Goal: Feedback & Contribution: Submit feedback/report problem

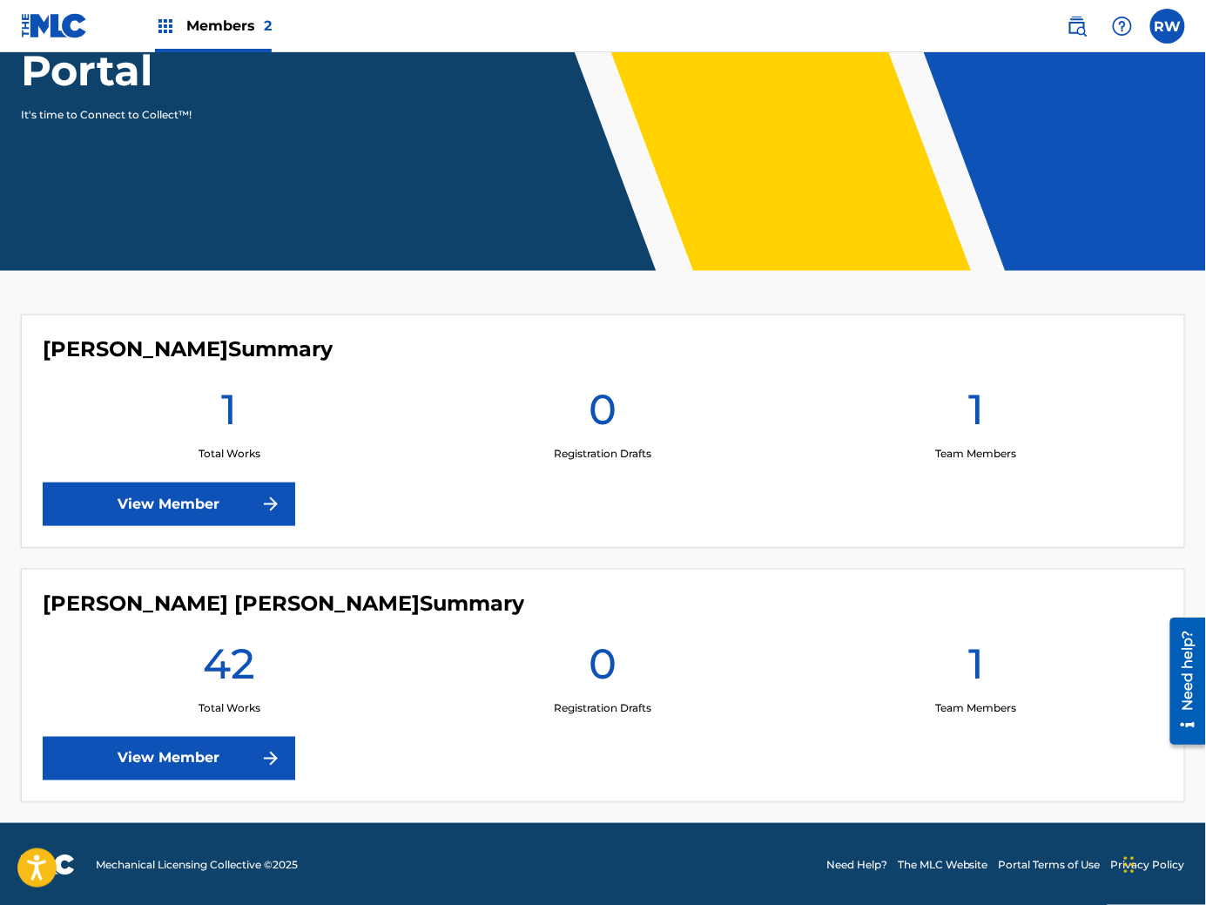
click at [258, 739] on link "View Member" at bounding box center [169, 759] width 253 height 44
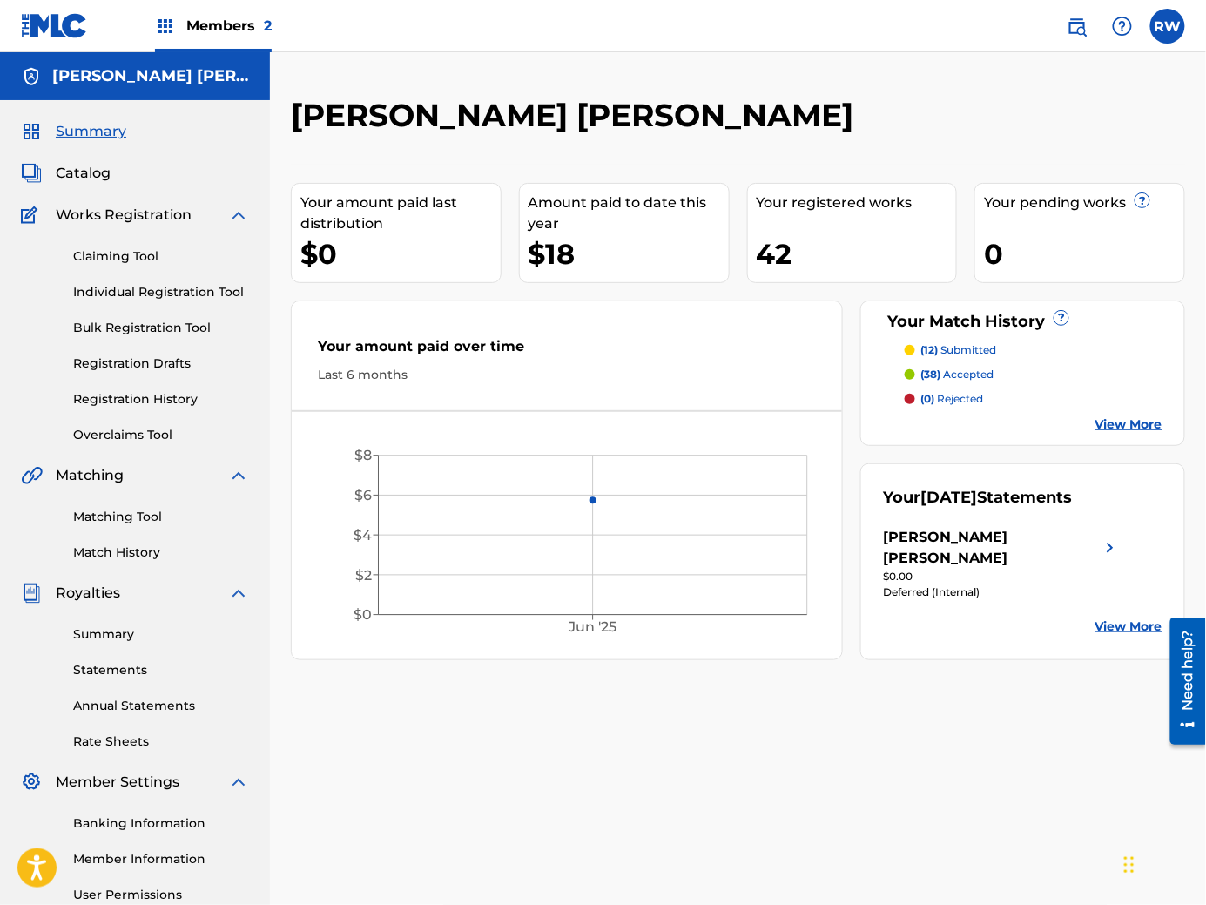
click at [979, 348] on p "(12) submitted" at bounding box center [959, 350] width 76 height 16
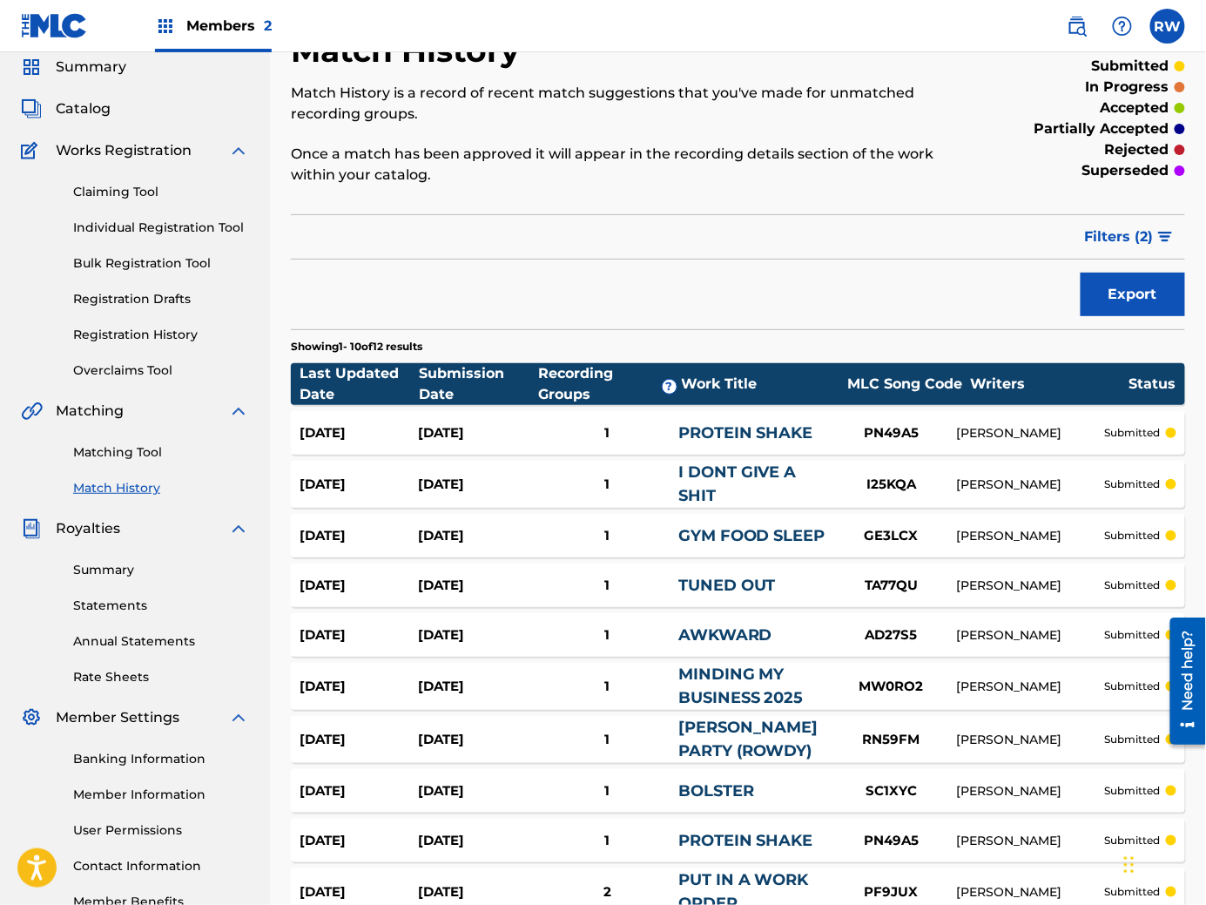
scroll to position [35, 0]
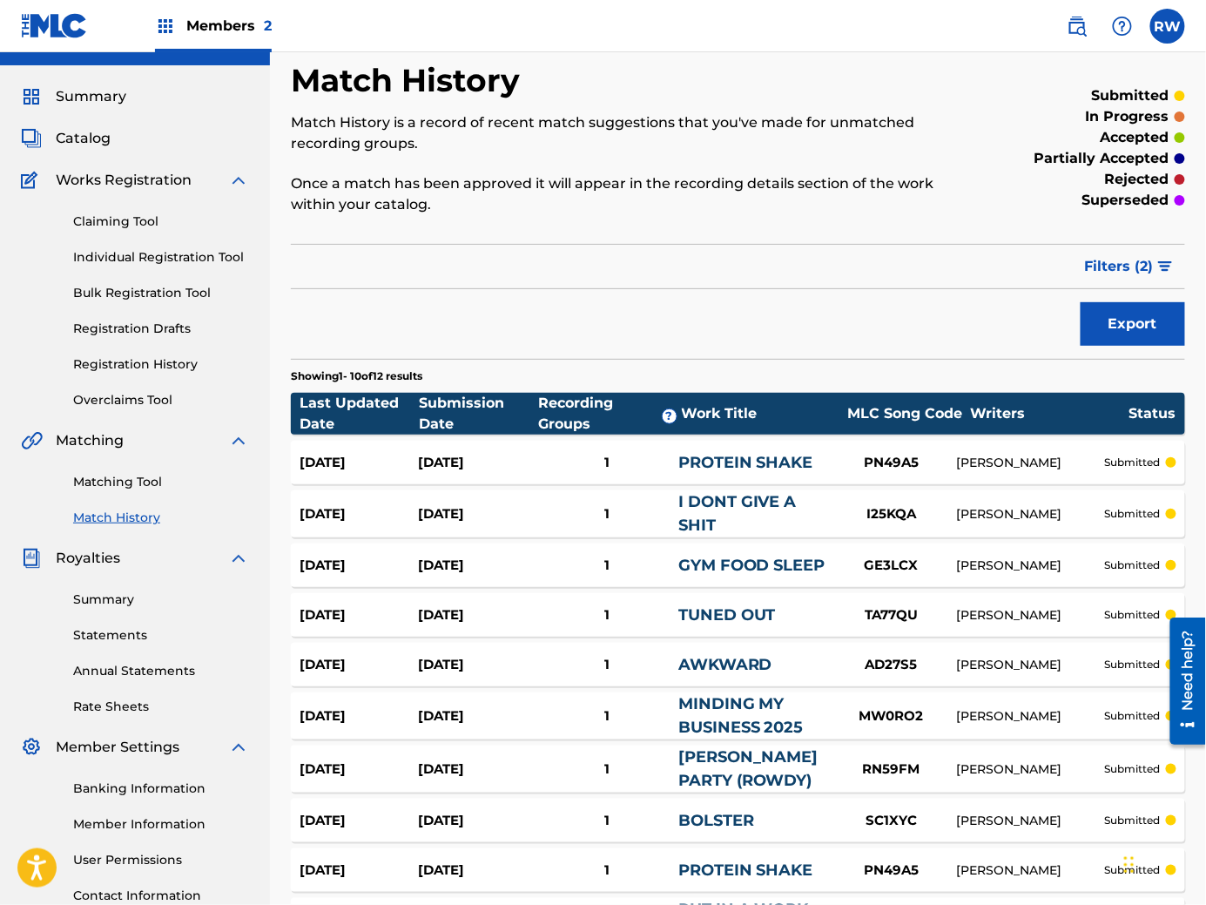
click at [1183, 657] on div "Need help?" at bounding box center [1188, 670] width 24 height 80
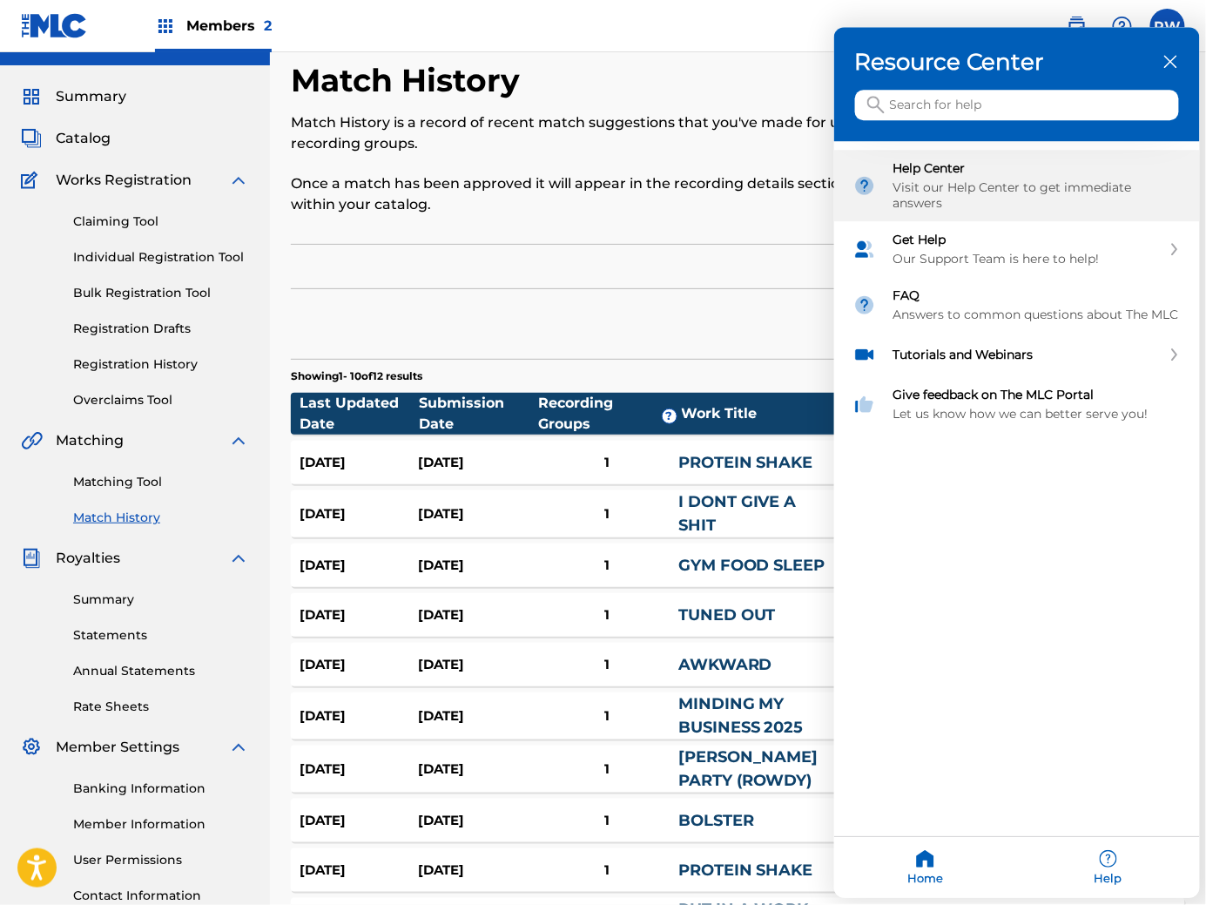
click at [1073, 189] on div "Visit our Help Center to get immediate answers" at bounding box center [1037, 195] width 287 height 31
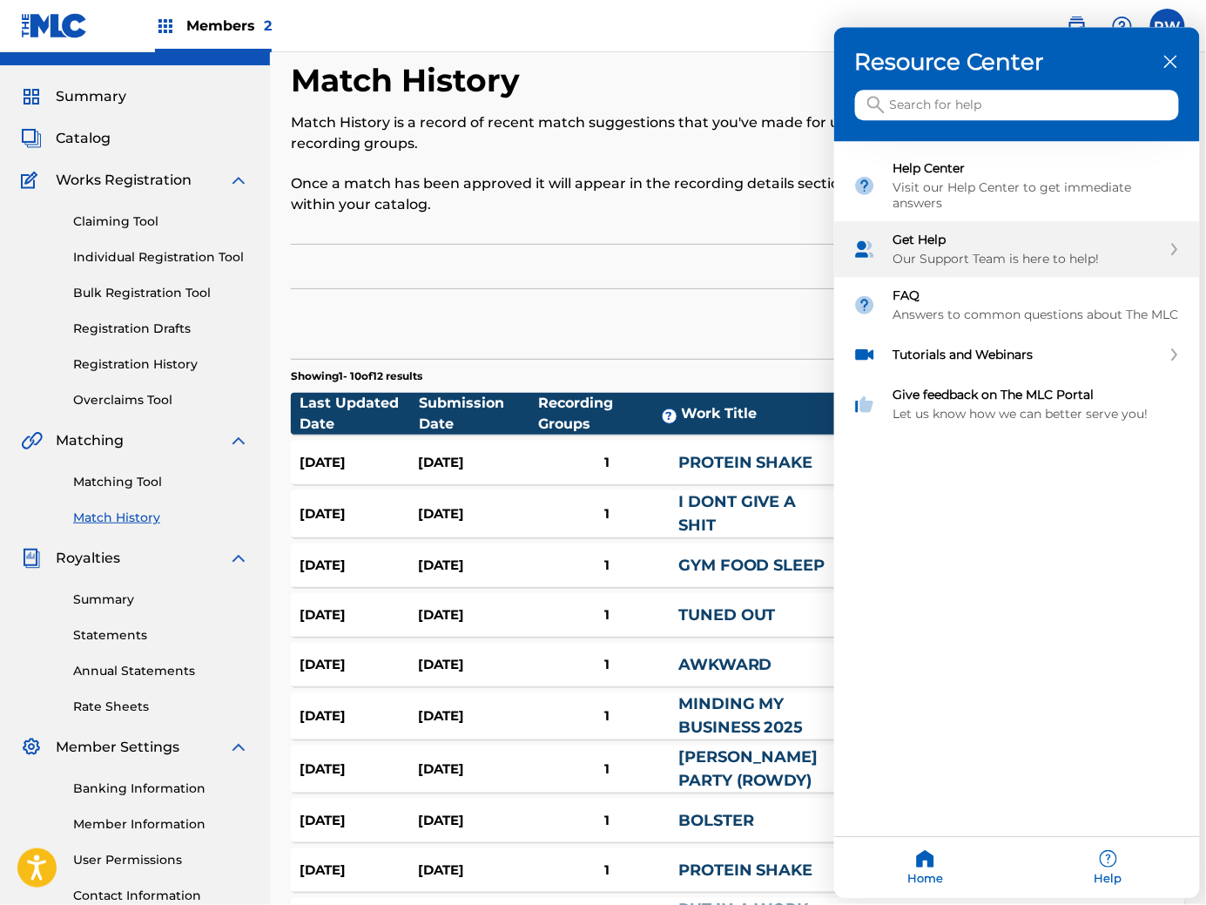
click at [965, 247] on div "Get Help Our Support Team is here to help!" at bounding box center [1028, 250] width 268 height 35
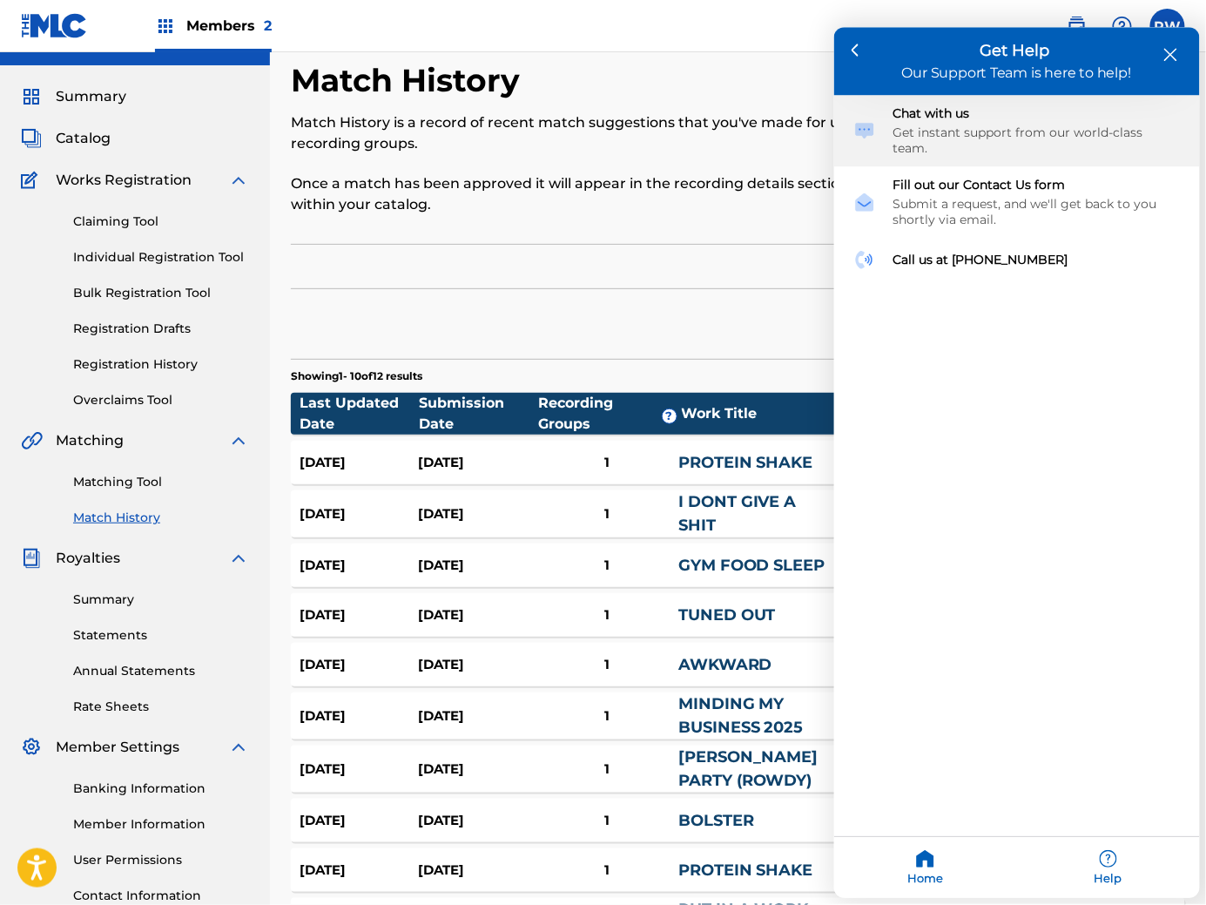
click at [954, 134] on div "Get instant support from our world-class team." at bounding box center [1037, 140] width 287 height 31
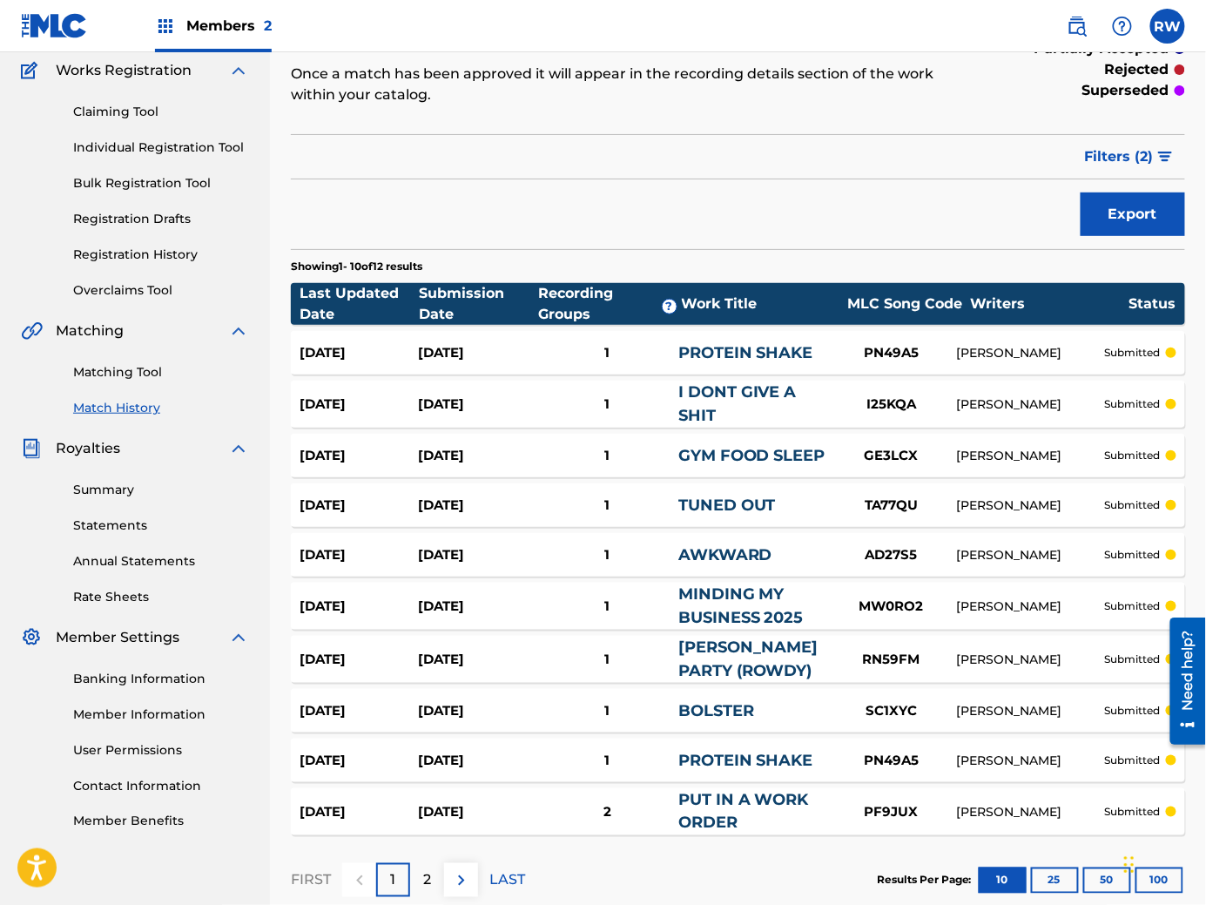
scroll to position [251, 0]
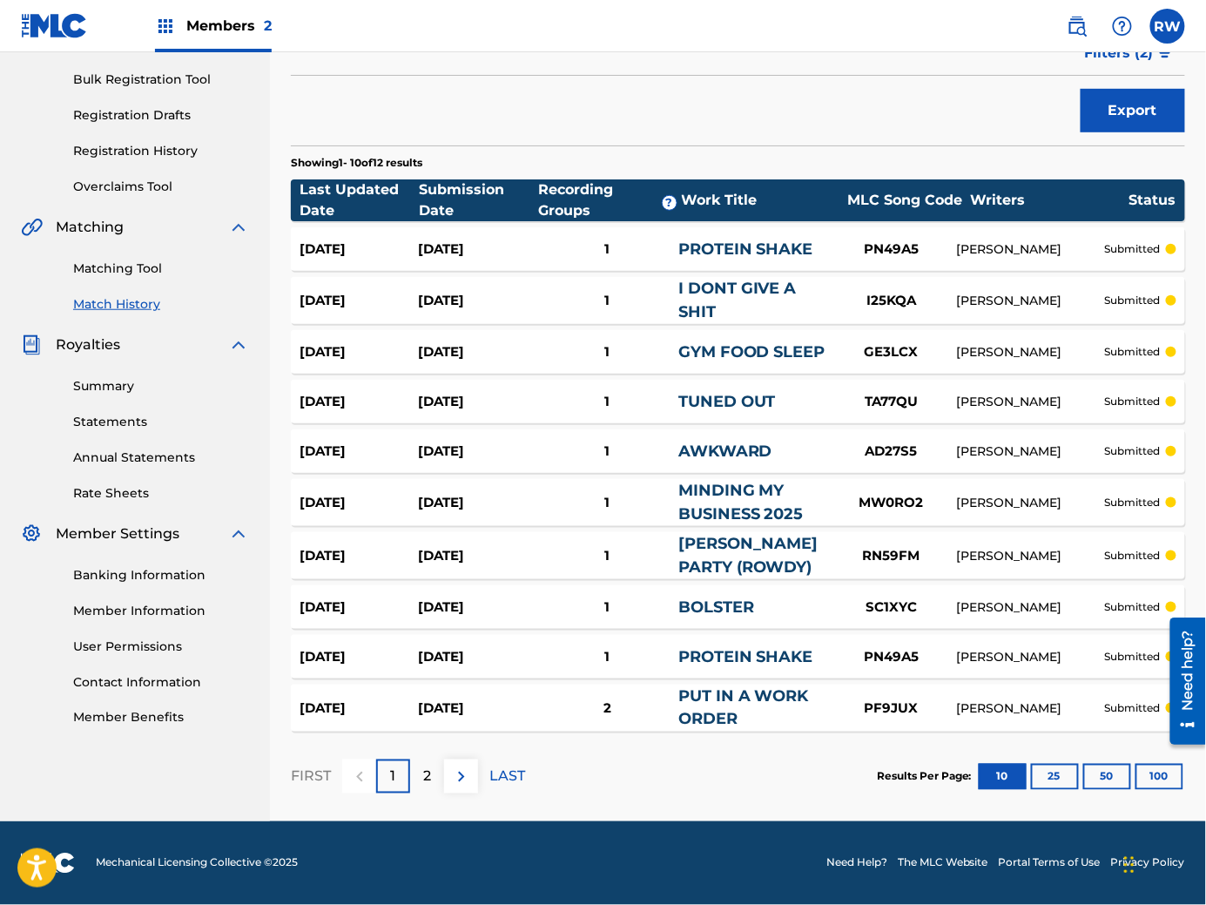
click at [1173, 32] on label at bounding box center [1168, 26] width 35 height 35
click at [1168, 26] on input "RW Robert Walker Walker sirrobertwalker0101@gmail.com Notification Preferences …" at bounding box center [1168, 26] width 0 height 0
click at [1179, 662] on div "Need help?" at bounding box center [1188, 670] width 24 height 80
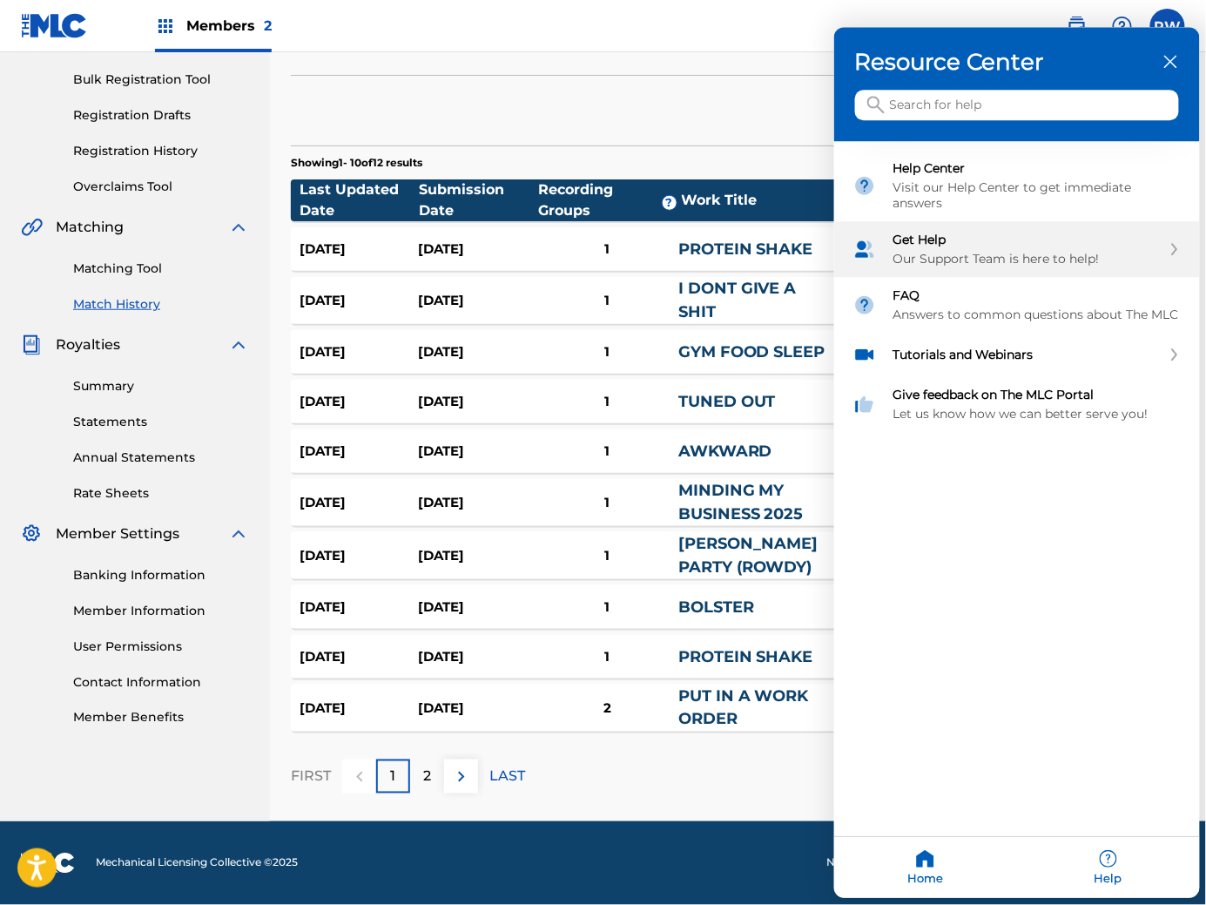
click at [1071, 247] on div "Get Help Our Support Team is here to help!" at bounding box center [1028, 250] width 268 height 35
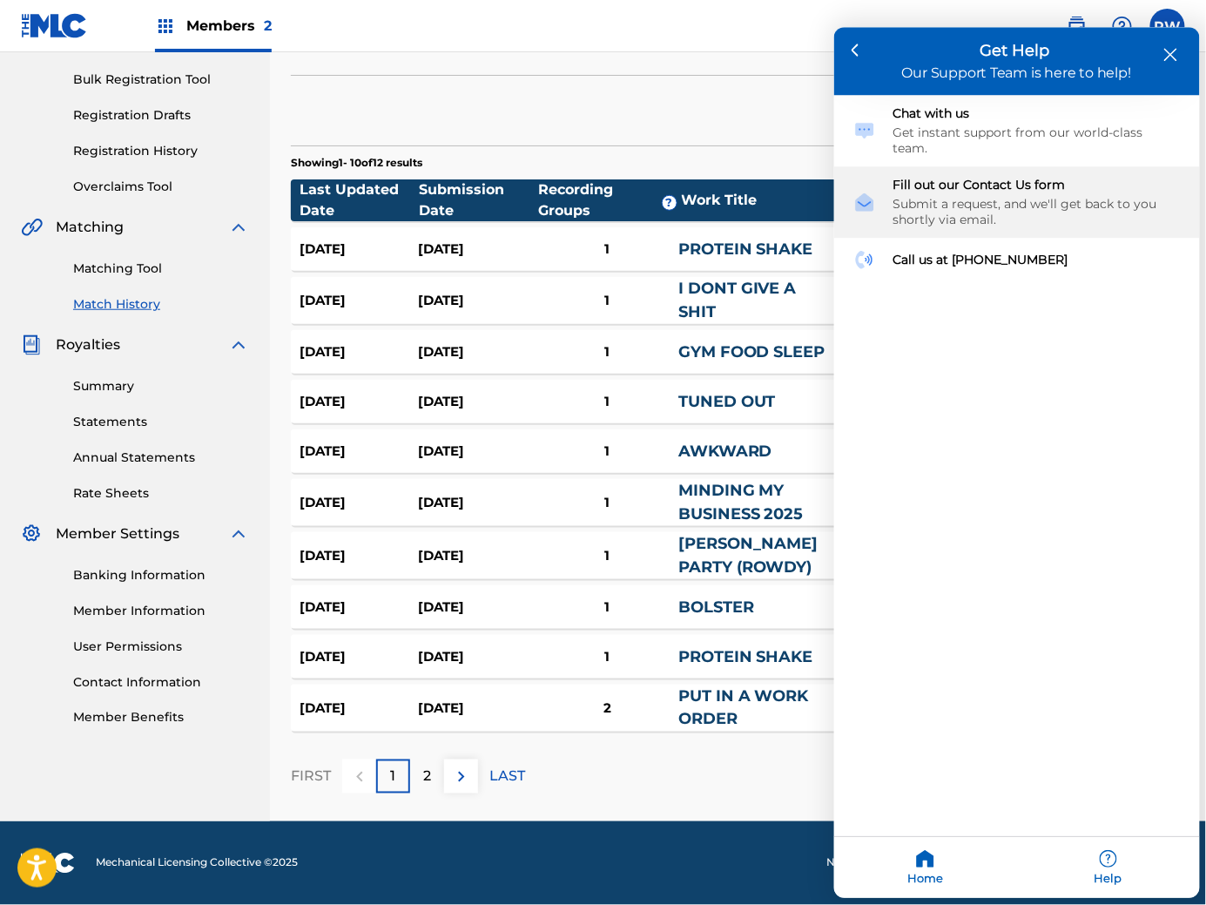
click at [1050, 197] on div "Submit a request, and we'll get back to you shortly via email." at bounding box center [1037, 212] width 287 height 31
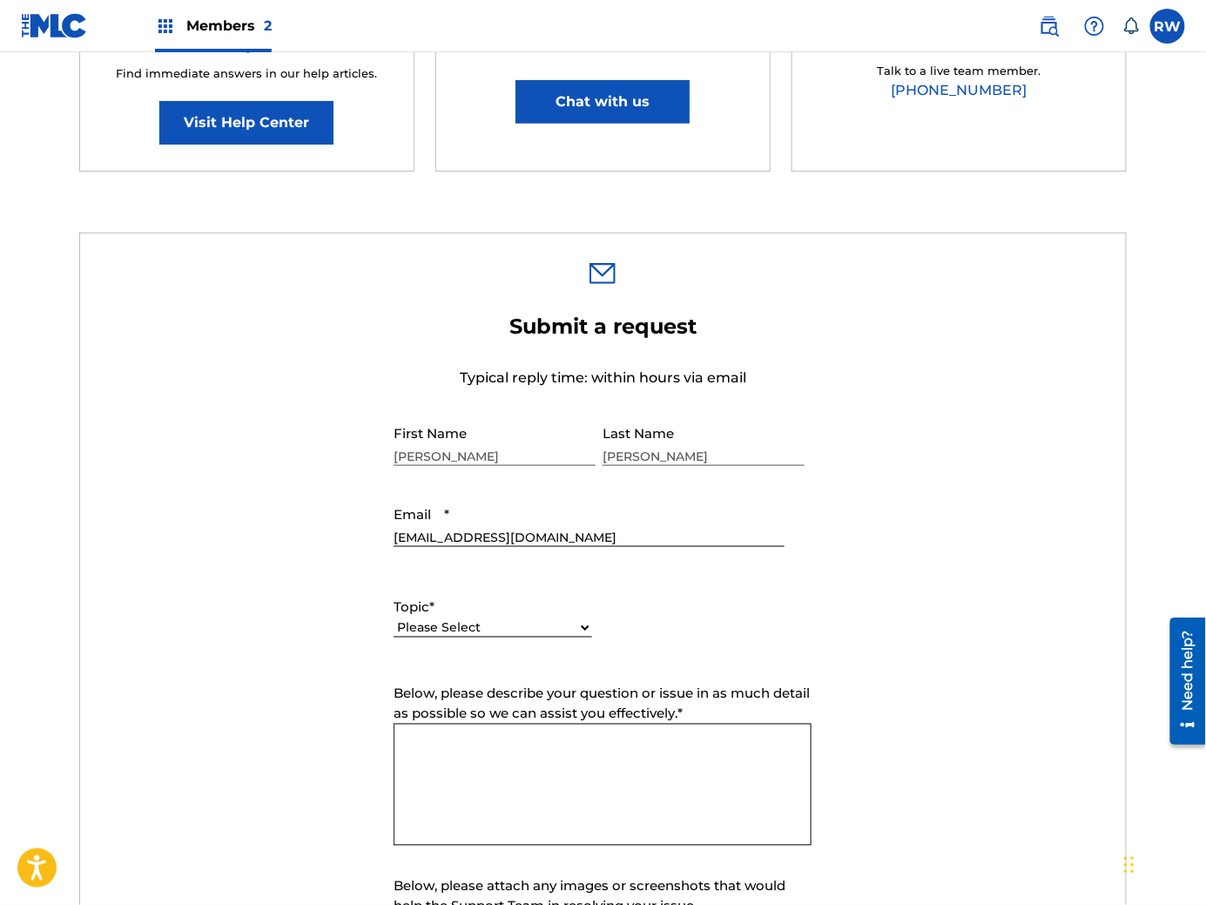
scroll to position [406, 0]
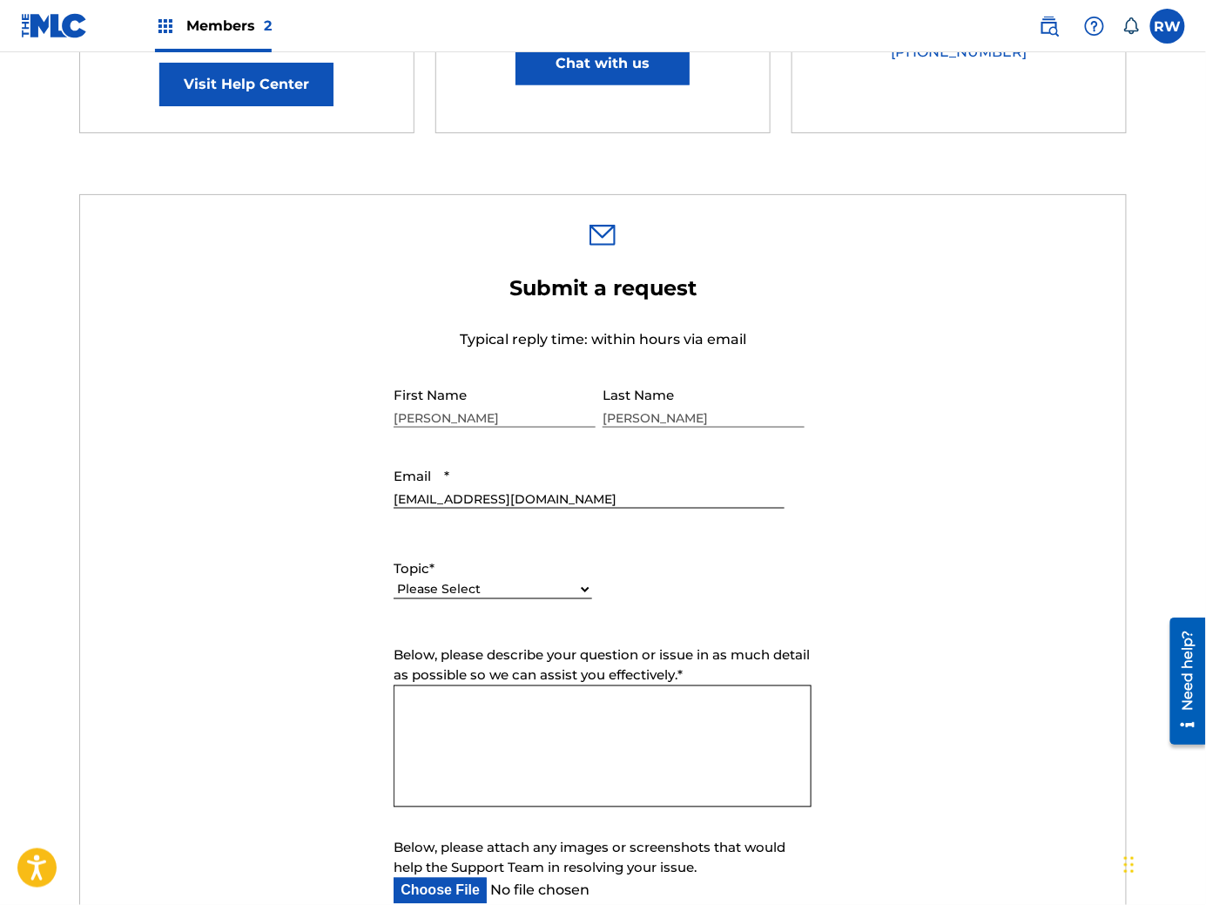
click at [468, 590] on select "Please Select I need help with my account I need help with managing my catalog …" at bounding box center [493, 590] width 199 height 18
select select "I need help with managing my catalog"
click at [394, 581] on select "Please Select I need help with my account I need help with managing my catalog …" at bounding box center [493, 590] width 199 height 18
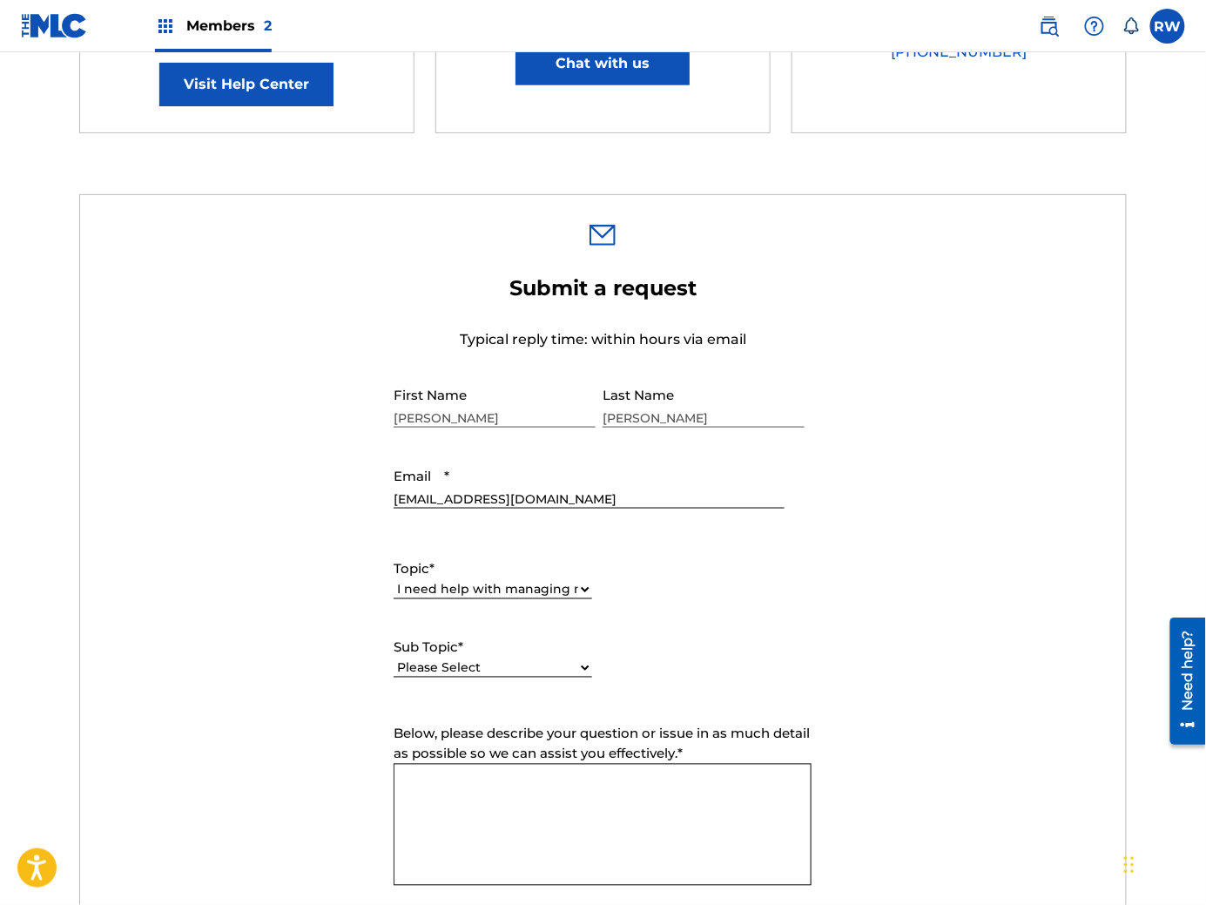
click at [489, 666] on select "Please Select I need help with CWR I need help registering my work(s) in The ML…" at bounding box center [493, 668] width 199 height 18
select select "I need help with the Matching Tool"
click at [394, 659] on select "Please Select I need help with CWR I need help registering my work(s) in The ML…" at bounding box center [493, 668] width 199 height 18
click at [527, 827] on textarea "Below, please describe your question or issue in as much detail as possible so …" at bounding box center [603, 825] width 418 height 122
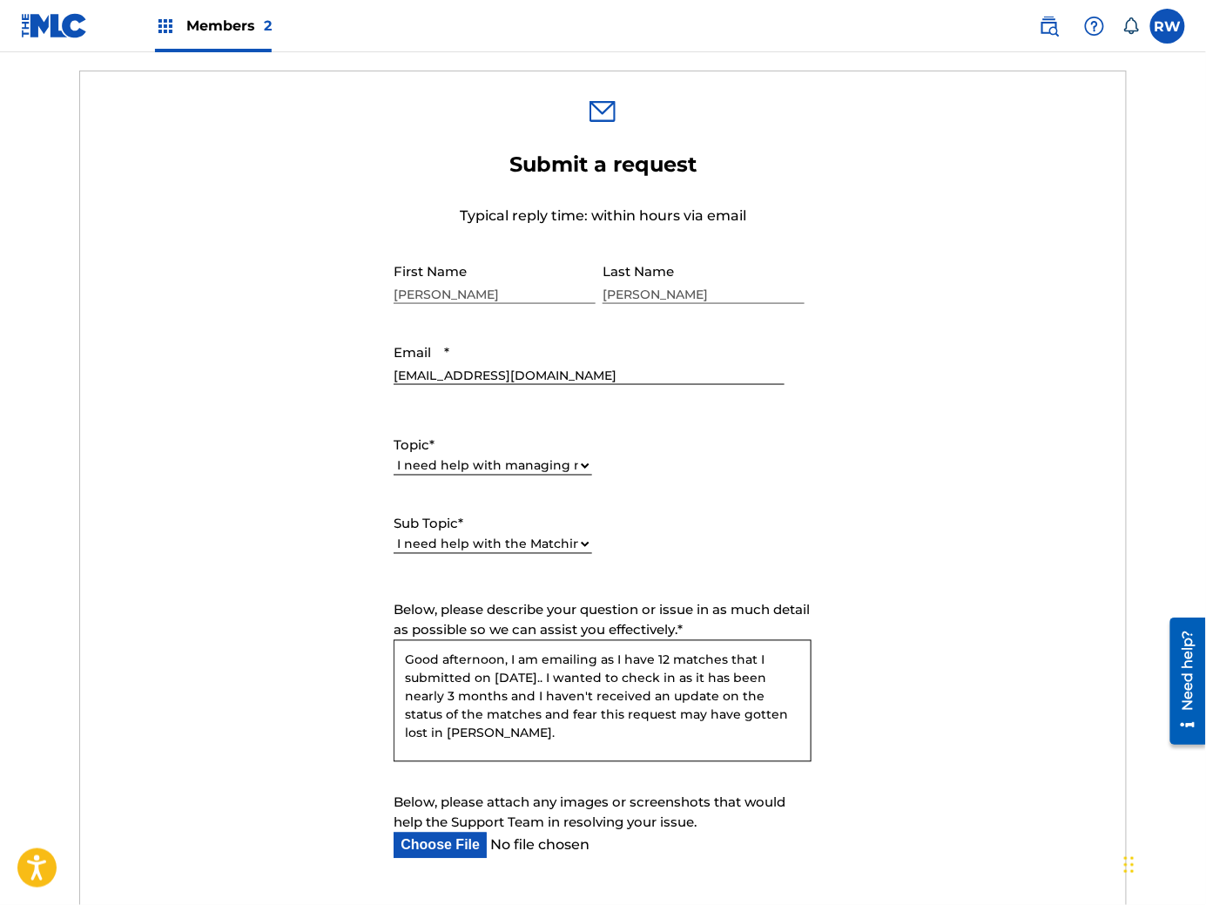
scroll to position [740, 0]
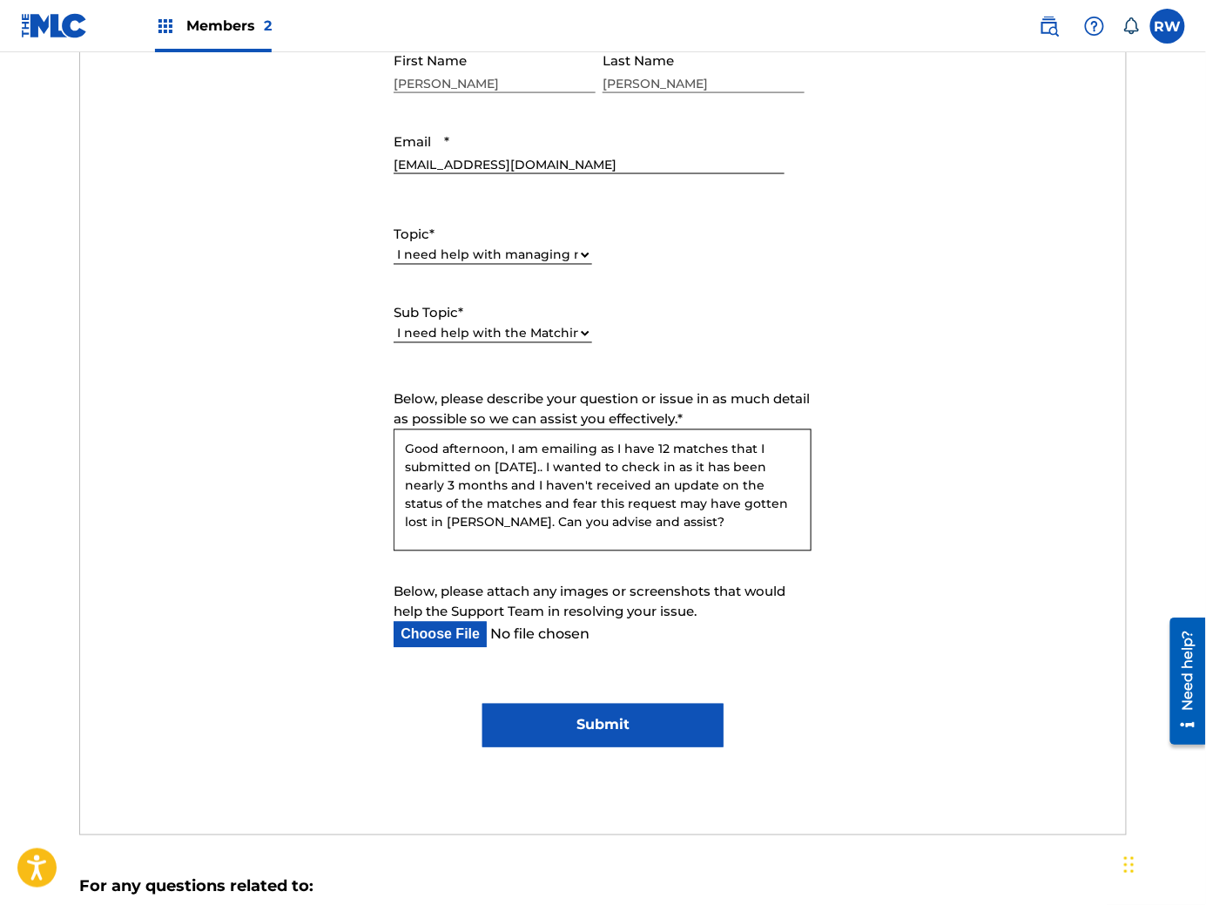
type textarea "Good afternoon, I am emailing as I have 12 matches that I submitted on June 6th…"
click at [436, 631] on input "Below, please attach any images or screenshots that would help the Support Team…" at bounding box center [589, 635] width 390 height 26
type input "C:\fakepath\Screenshot 2025-08-28 at 11.45.06 AM.png"
click at [664, 720] on input "Submit" at bounding box center [603, 726] width 240 height 44
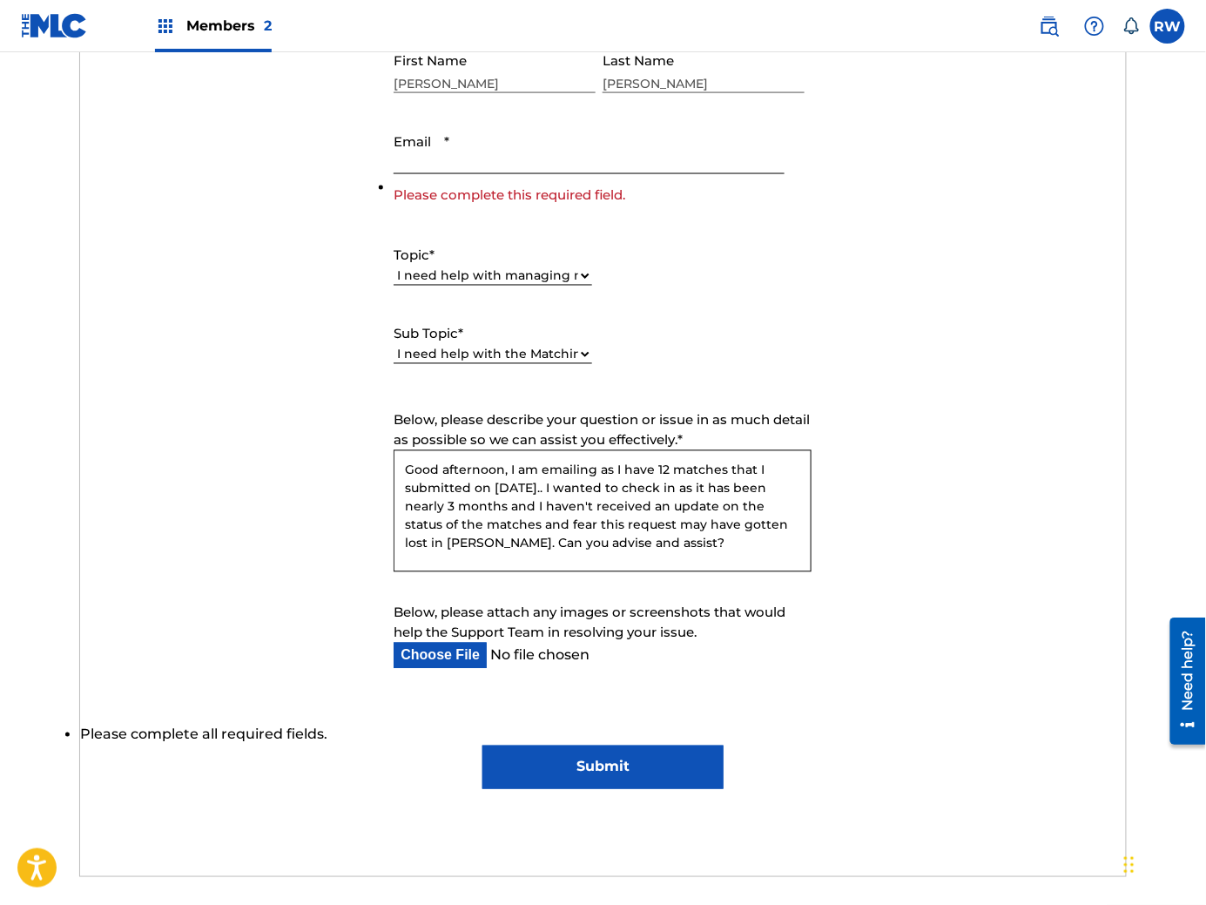
click at [581, 159] on input "Email *" at bounding box center [589, 150] width 390 height 50
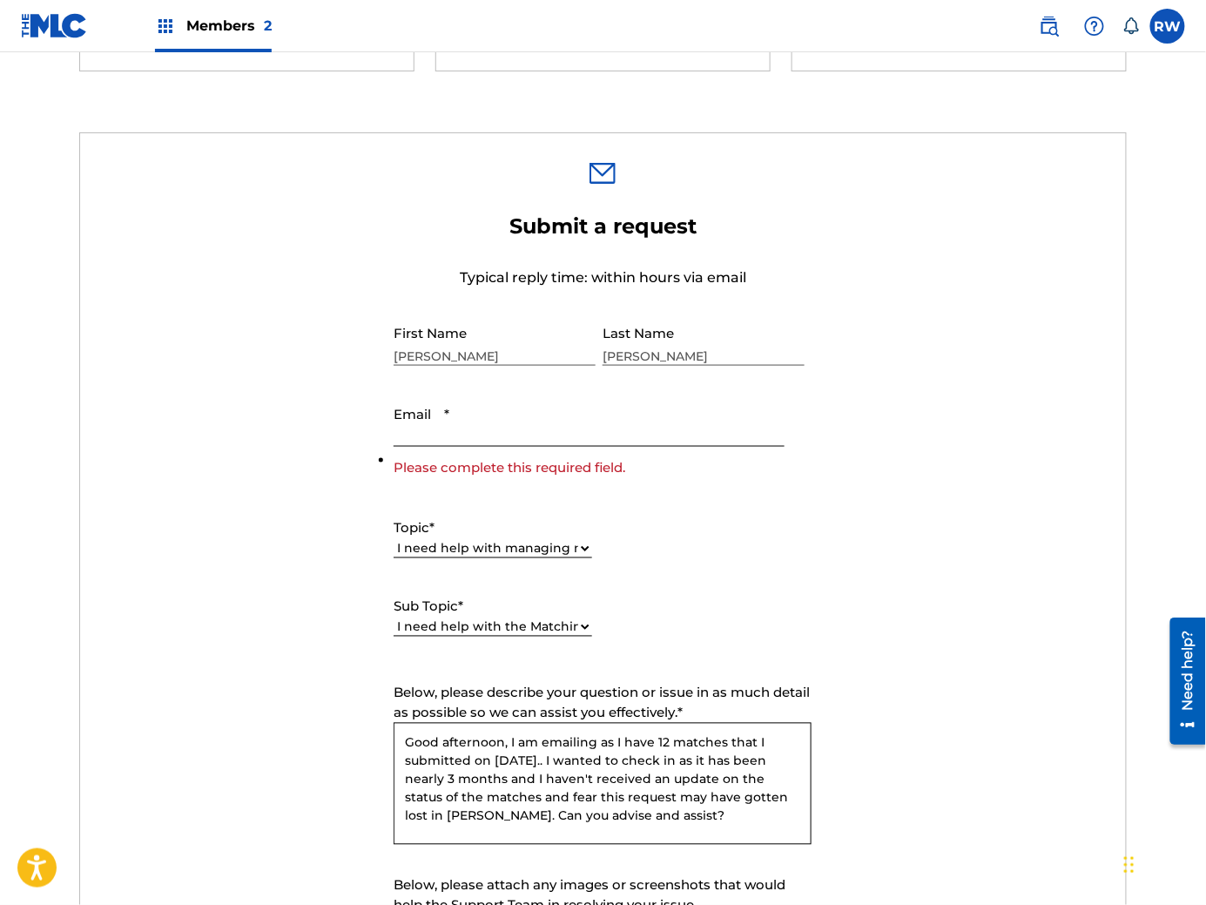
scroll to position [444, 0]
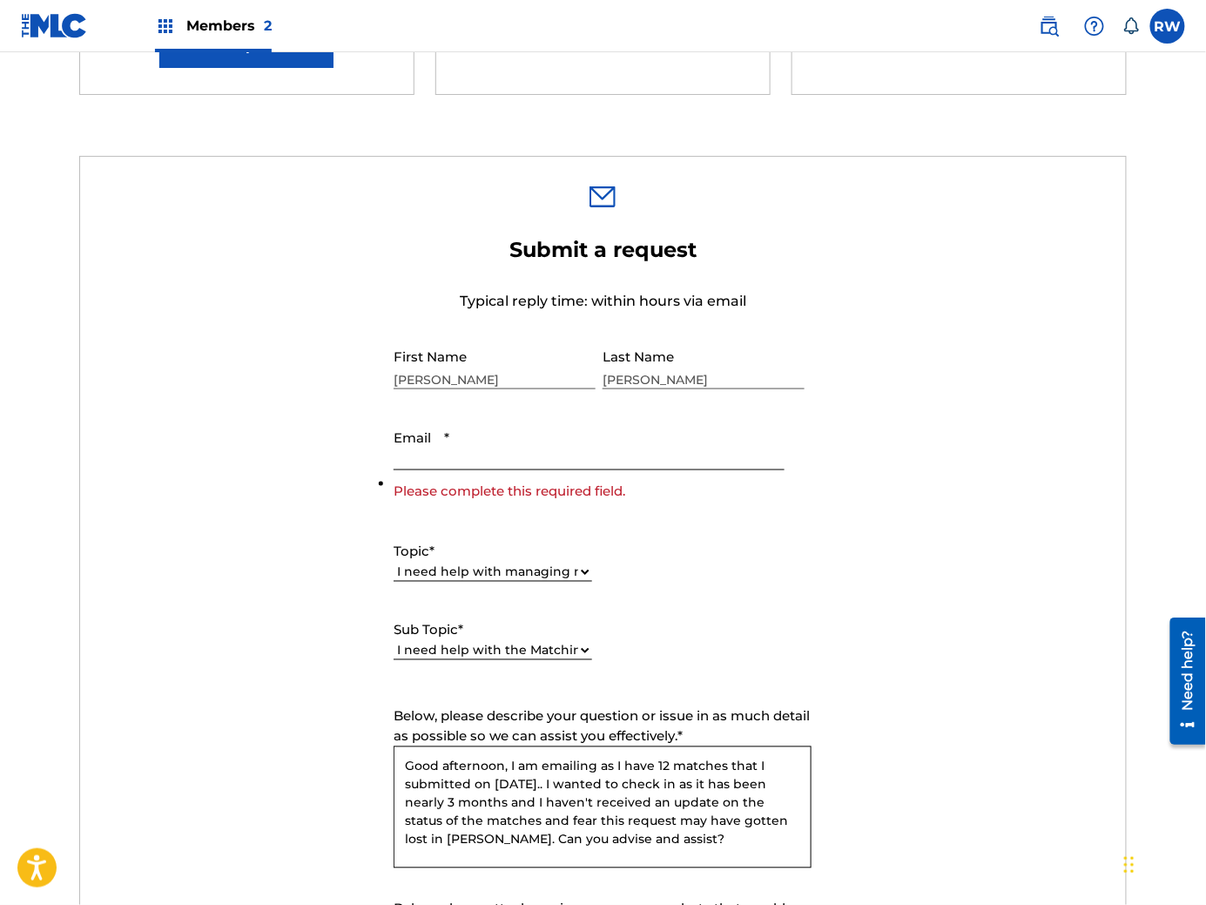
click at [614, 460] on input "Email *" at bounding box center [589, 446] width 390 height 50
type input "[EMAIL_ADDRESS][DOMAIN_NAME]"
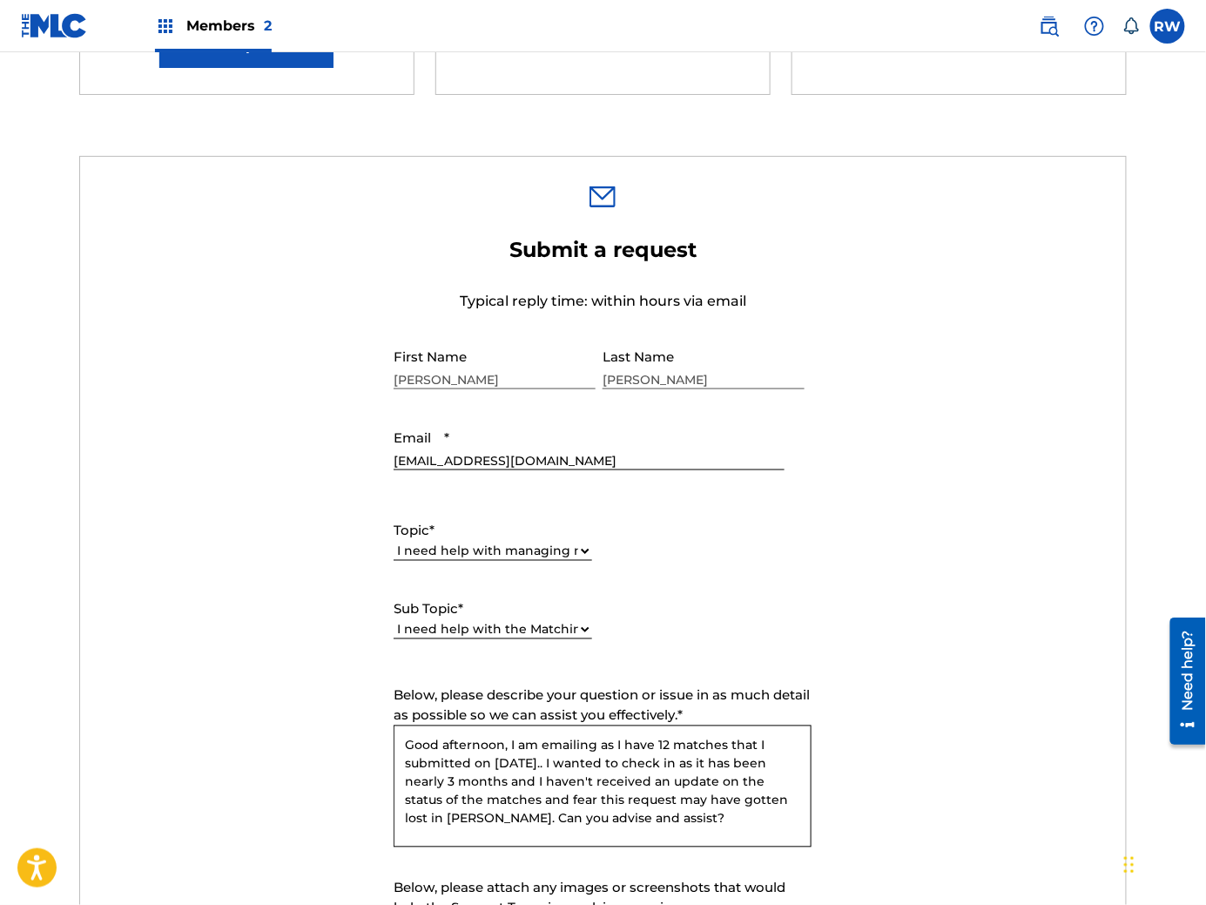
scroll to position [732, 0]
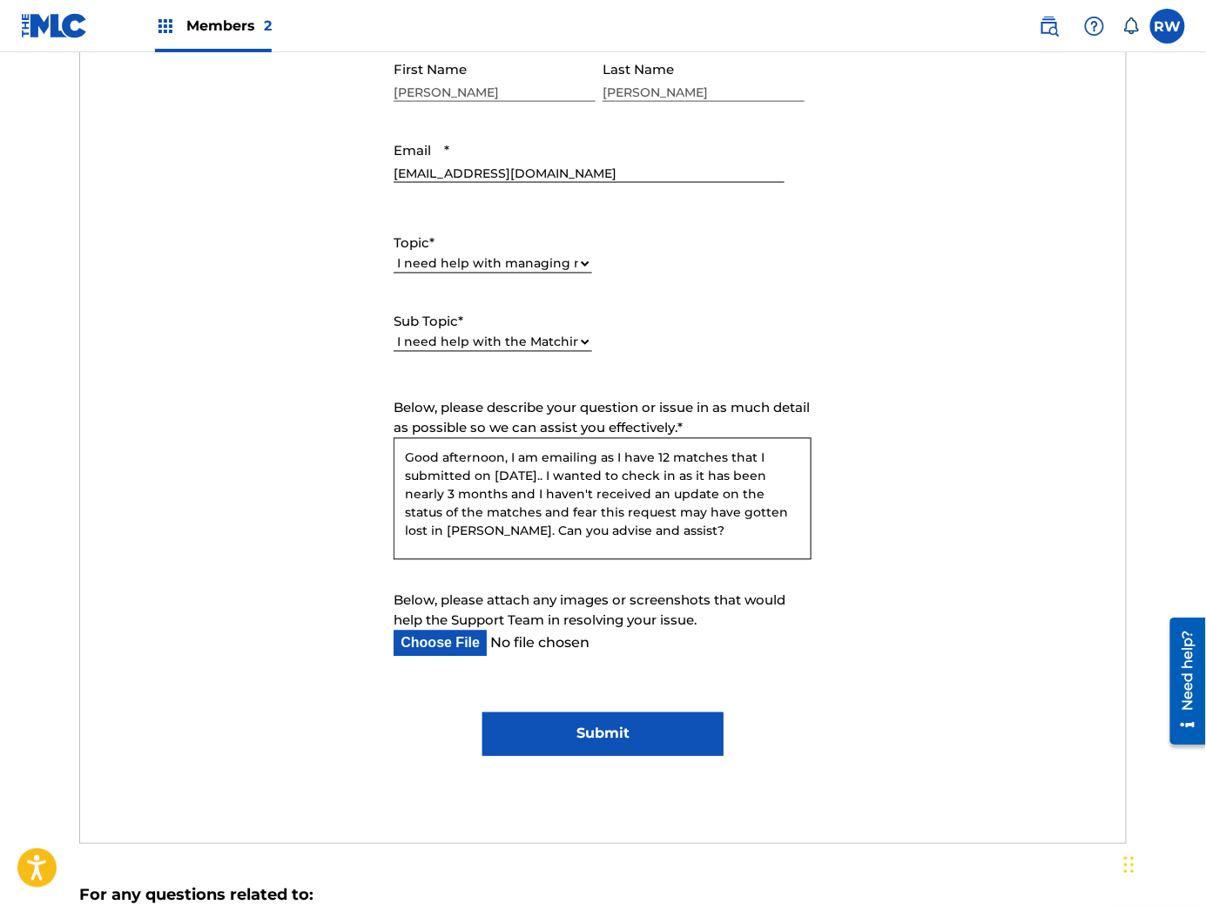
click at [642, 754] on input "Submit" at bounding box center [603, 735] width 240 height 44
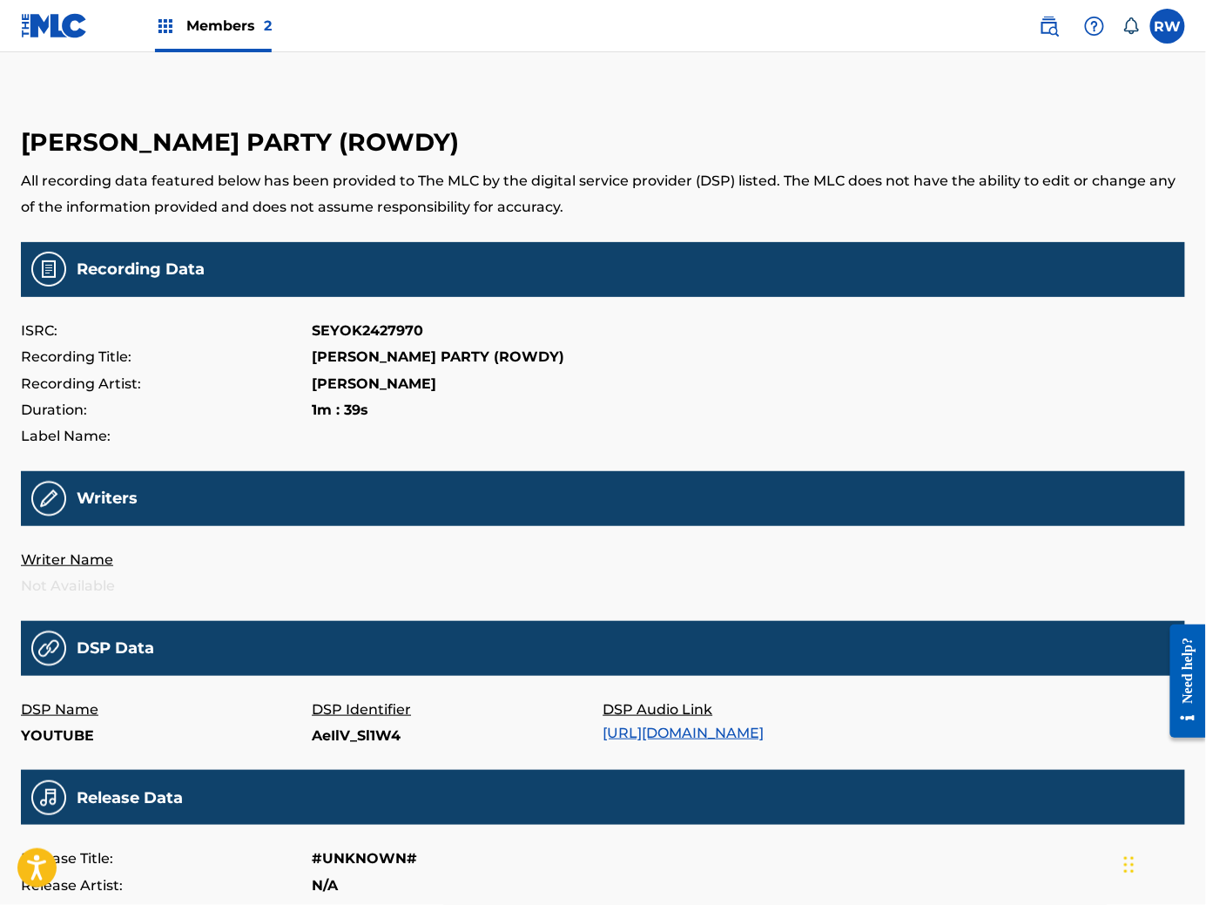
click at [198, 30] on span "Members 2" at bounding box center [228, 26] width 85 height 20
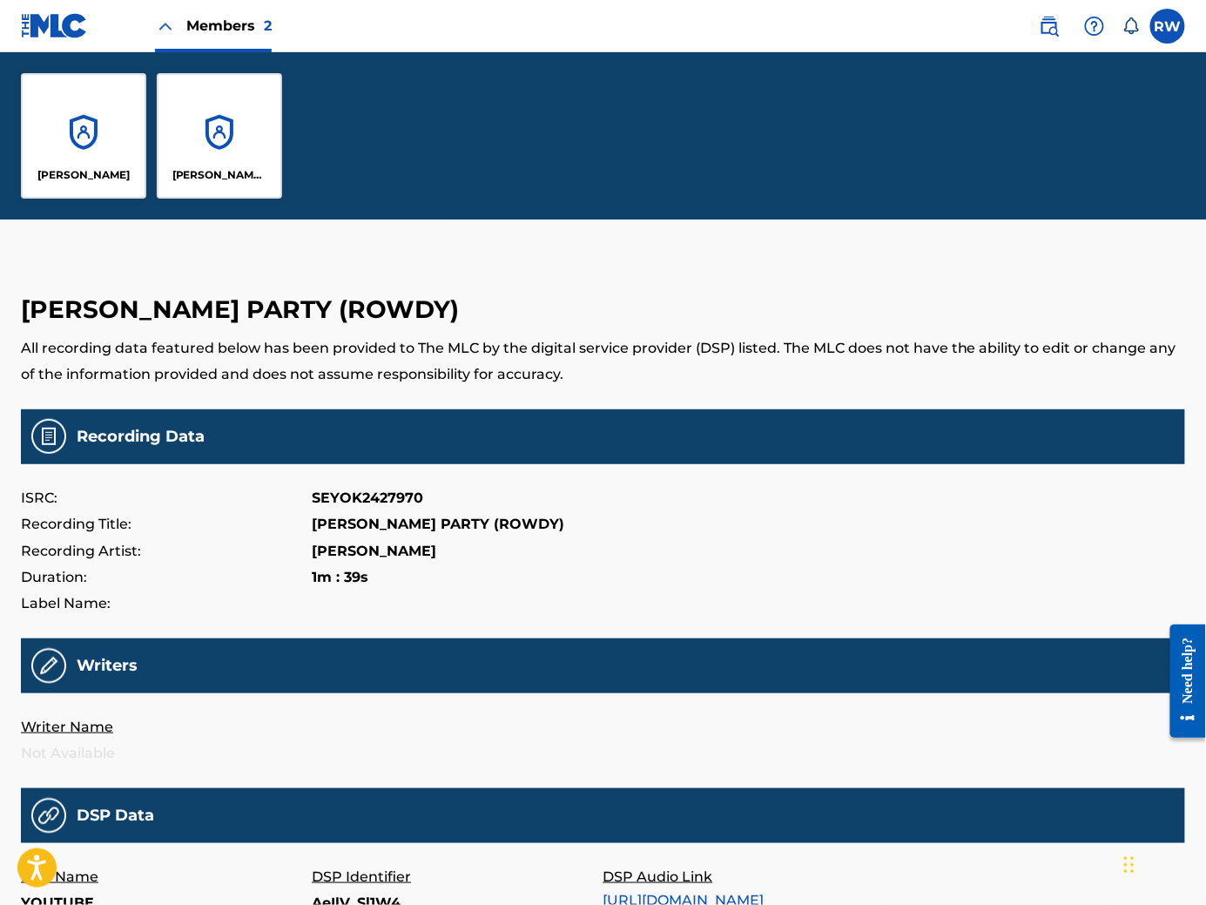
click at [193, 167] on p "[PERSON_NAME] [PERSON_NAME]" at bounding box center [219, 175] width 95 height 16
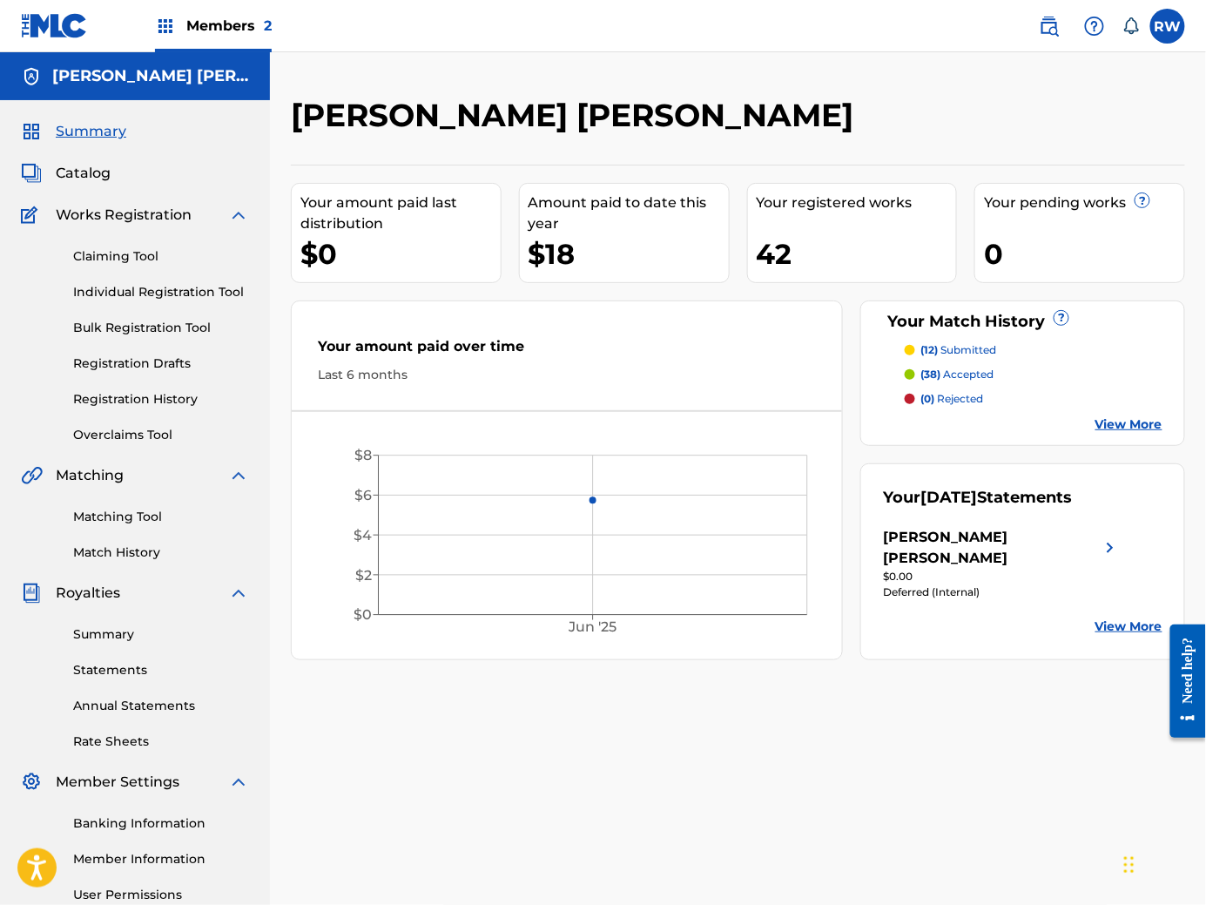
click at [154, 523] on link "Matching Tool" at bounding box center [161, 517] width 176 height 18
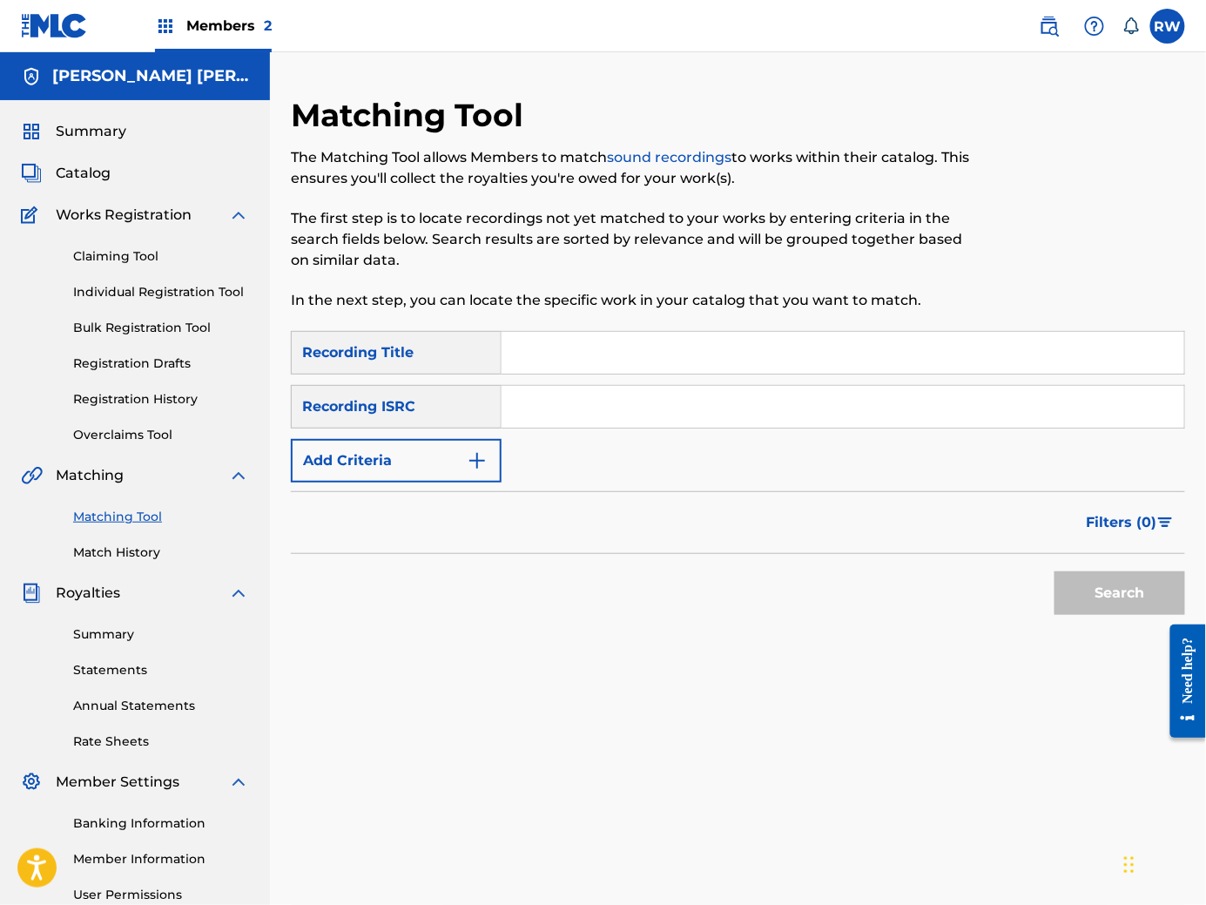
click at [143, 549] on link "Match History" at bounding box center [161, 553] width 176 height 18
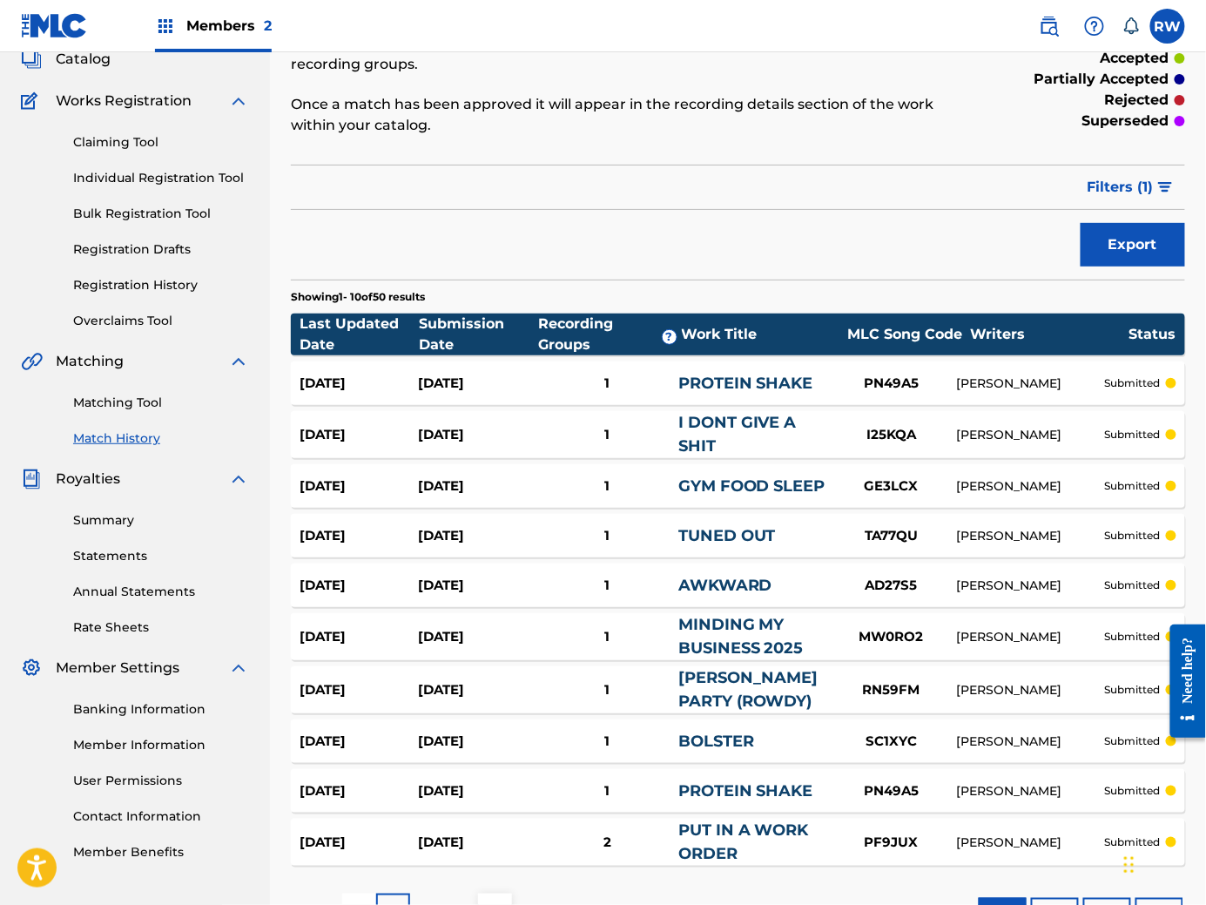
scroll to position [193, 0]
